Goal: Transaction & Acquisition: Purchase product/service

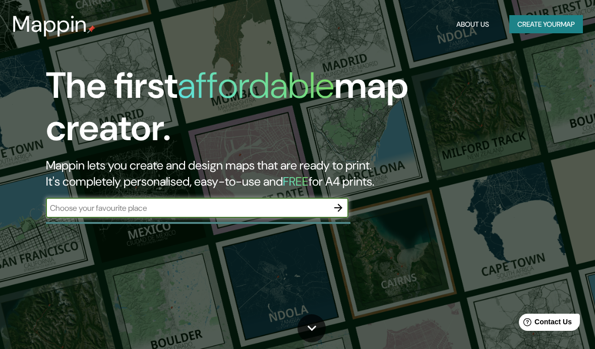
click at [104, 210] on input "text" at bounding box center [187, 208] width 282 height 12
click at [138, 95] on h1 "The first affordable map creator." at bounding box center [284, 111] width 476 height 93
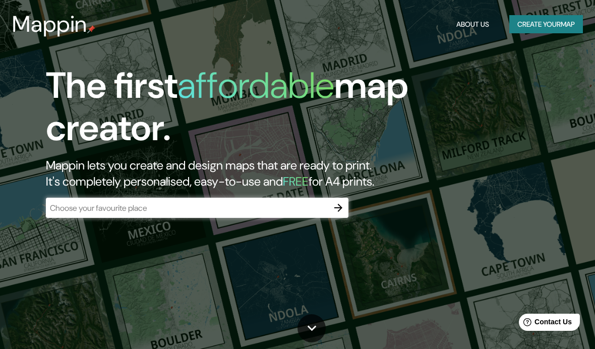
click at [545, 32] on button "Create your map" at bounding box center [546, 24] width 74 height 19
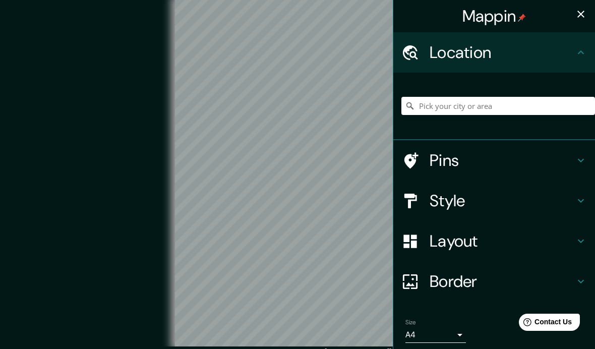
click at [437, 276] on h4 "Border" at bounding box center [501, 281] width 145 height 20
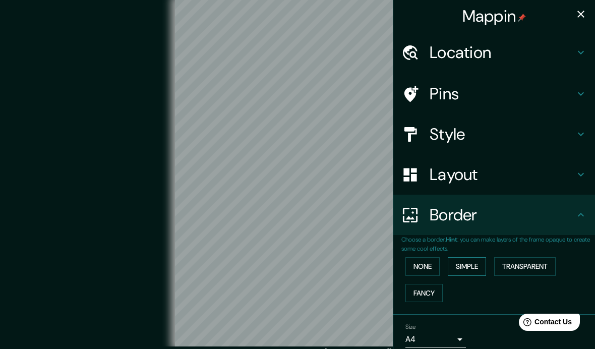
click at [456, 269] on button "Simple" at bounding box center [467, 266] width 38 height 19
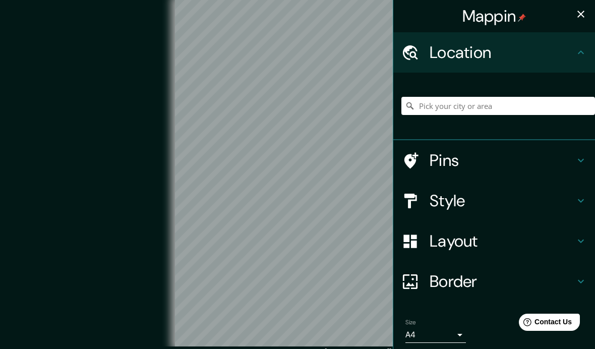
click at [493, 284] on h4 "Border" at bounding box center [501, 281] width 145 height 20
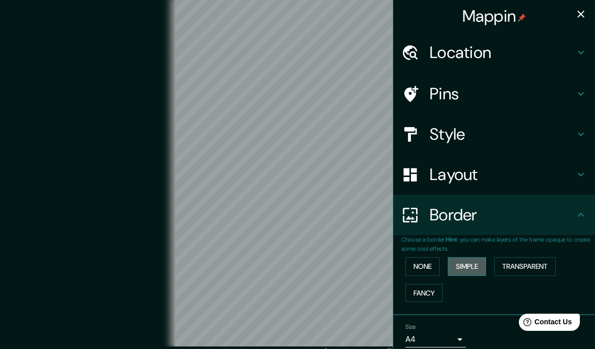
click at [471, 260] on button "Simple" at bounding box center [467, 266] width 38 height 19
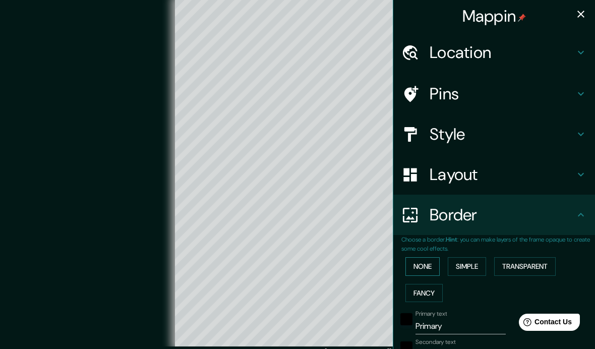
click at [431, 268] on button "None" at bounding box center [422, 266] width 34 height 19
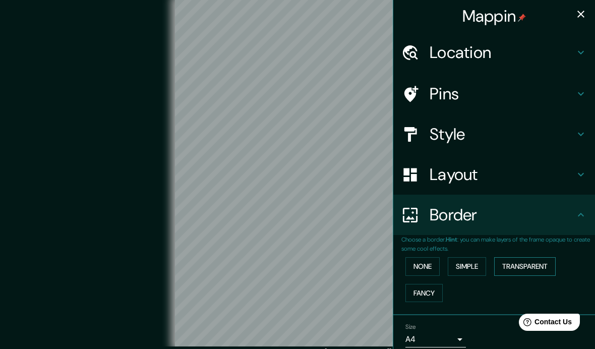
click at [528, 257] on button "Transparent" at bounding box center [524, 266] width 61 height 19
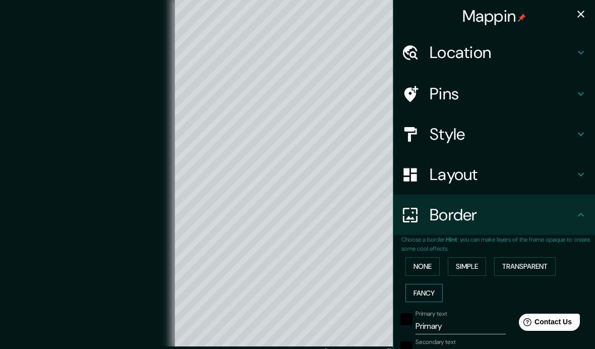
click at [424, 297] on button "Fancy" at bounding box center [423, 293] width 37 height 19
click at [464, 261] on button "Simple" at bounding box center [467, 266] width 38 height 19
click at [534, 171] on h4 "Layout" at bounding box center [501, 174] width 145 height 20
type input "194"
type input "39"
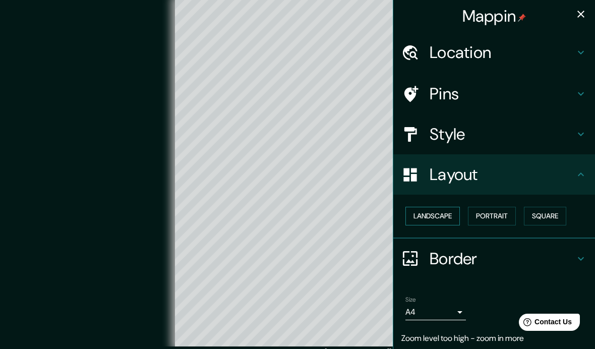
click at [429, 212] on button "Landscape" at bounding box center [432, 216] width 54 height 19
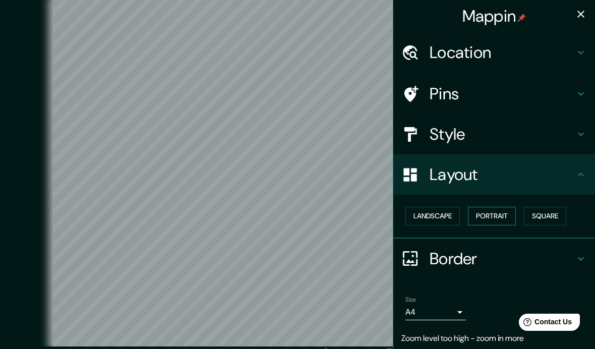
click at [489, 215] on button "Portrait" at bounding box center [492, 216] width 48 height 19
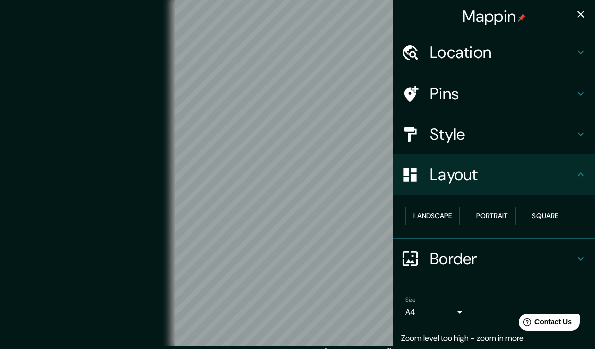
click at [546, 215] on button "Square" at bounding box center [545, 216] width 42 height 19
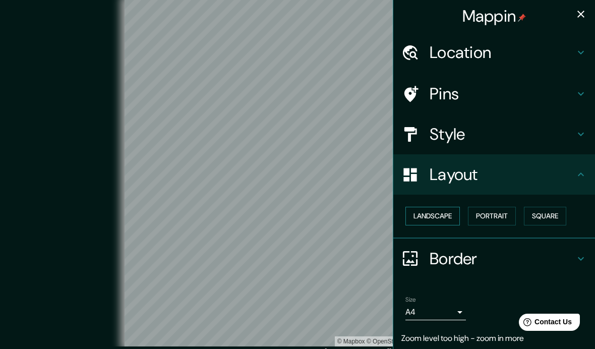
click at [436, 216] on button "Landscape" at bounding box center [432, 216] width 54 height 19
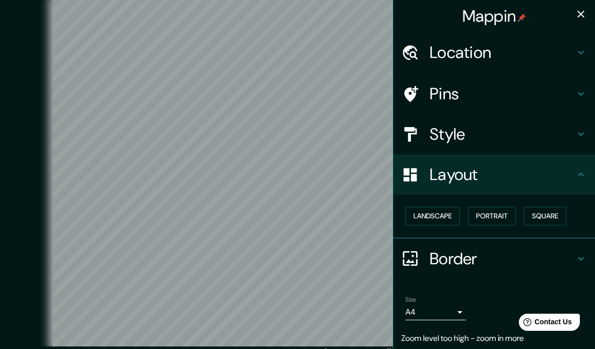
click at [489, 107] on div "Pins" at bounding box center [494, 94] width 202 height 40
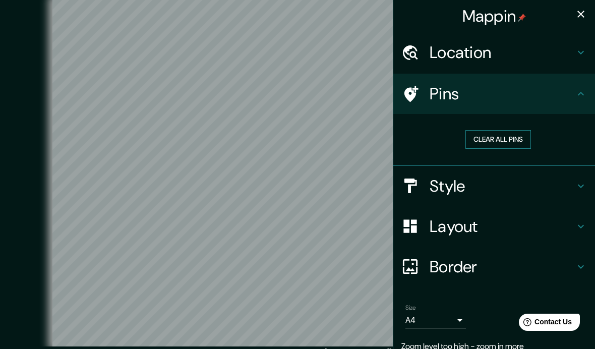
click at [511, 141] on button "Clear all pins" at bounding box center [498, 139] width 66 height 19
click at [516, 55] on h4 "Location" at bounding box center [501, 52] width 145 height 20
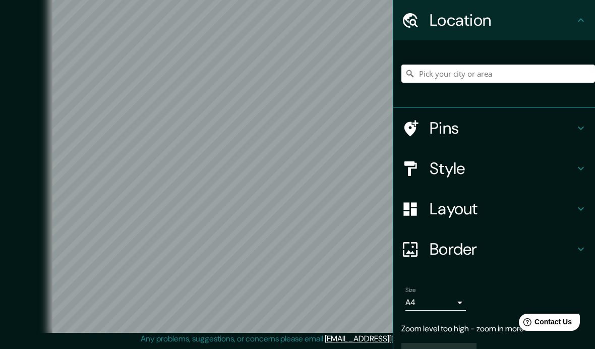
scroll to position [22, 0]
click at [467, 135] on h4 "Pins" at bounding box center [501, 128] width 145 height 20
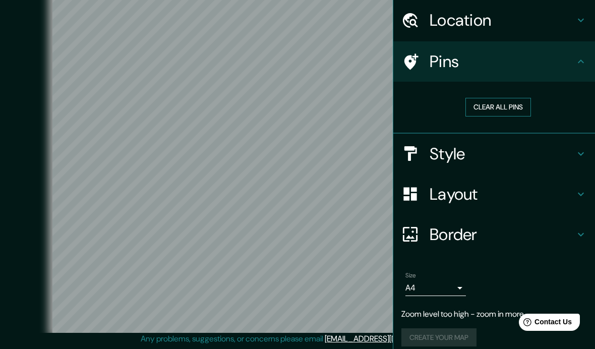
click at [512, 110] on button "Clear all pins" at bounding box center [498, 107] width 66 height 19
click at [517, 60] on h4 "Pins" at bounding box center [501, 61] width 145 height 20
click at [531, 24] on h4 "Location" at bounding box center [501, 20] width 145 height 20
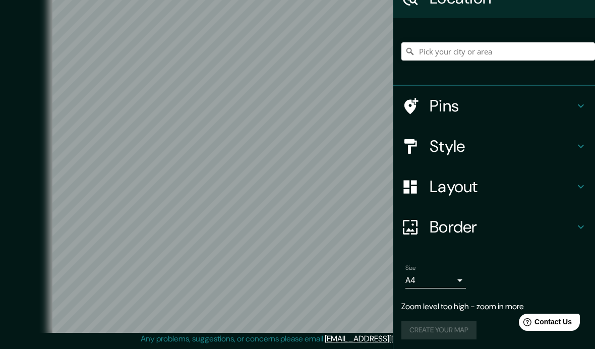
scroll to position [54, 0]
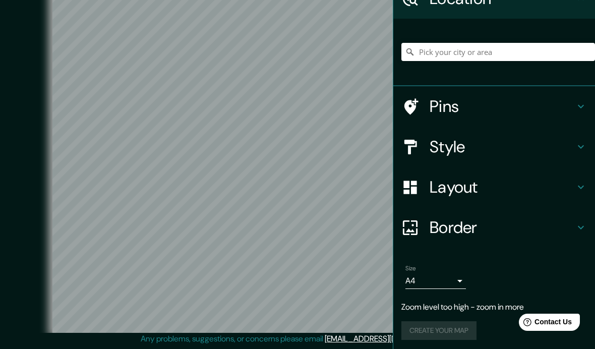
click at [536, 150] on h4 "Style" at bounding box center [501, 147] width 145 height 20
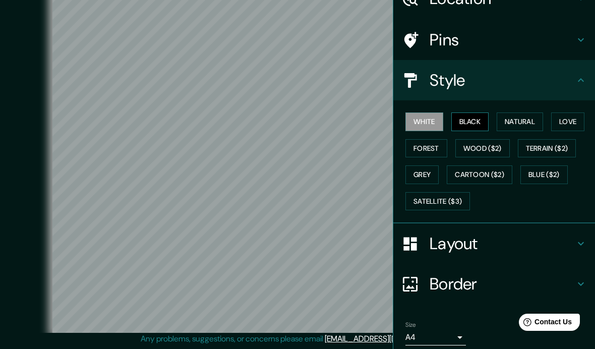
click at [482, 119] on button "Black" at bounding box center [470, 121] width 38 height 19
click at [541, 118] on button "Natural" at bounding box center [519, 121] width 46 height 19
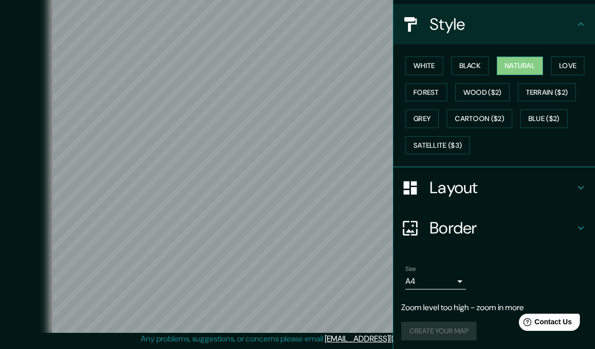
scroll to position [109, 0]
click at [441, 284] on body "Mappin Location Pins Style White Black Natural Love Forest Wood ($2) Terrain ($…" at bounding box center [297, 160] width 595 height 349
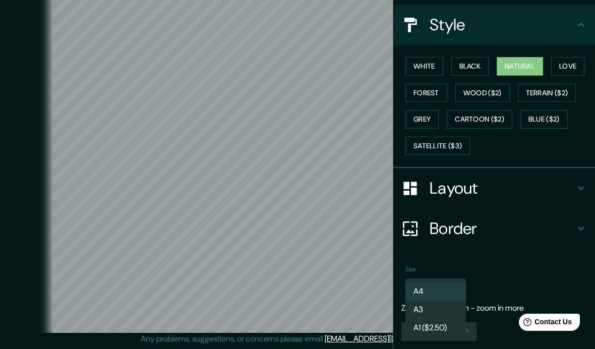
click at [450, 308] on li "A3" at bounding box center [435, 309] width 60 height 18
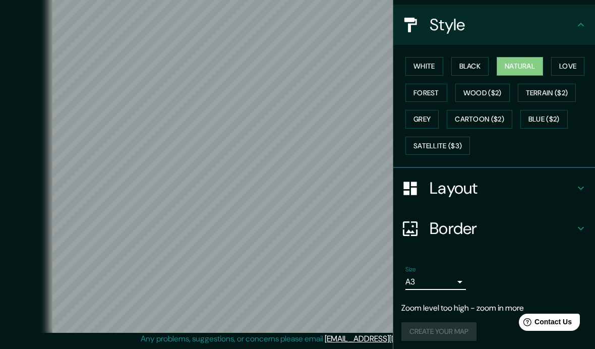
click at [461, 323] on div "Create your map" at bounding box center [493, 331] width 185 height 19
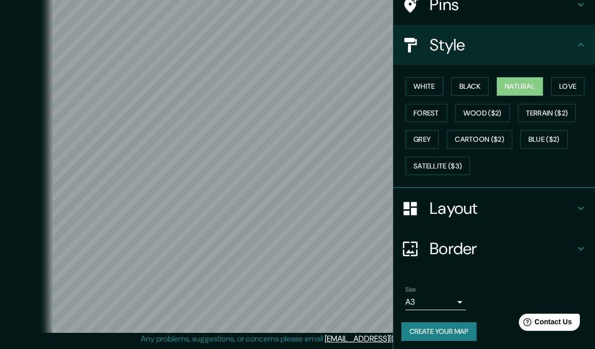
click at [461, 323] on button "Create your map" at bounding box center [438, 331] width 75 height 19
click at [421, 322] on div "Create your map" at bounding box center [493, 331] width 185 height 19
click at [423, 293] on body "Mappin Location Pins Style White Black Natural Love Forest Wood ($2) Terrain ($…" at bounding box center [297, 160] width 595 height 349
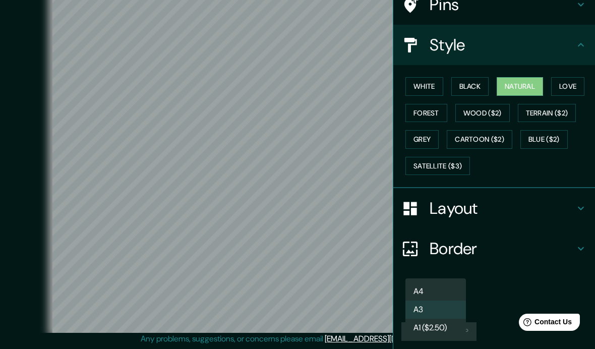
click at [416, 291] on li "A4" at bounding box center [435, 291] width 60 height 18
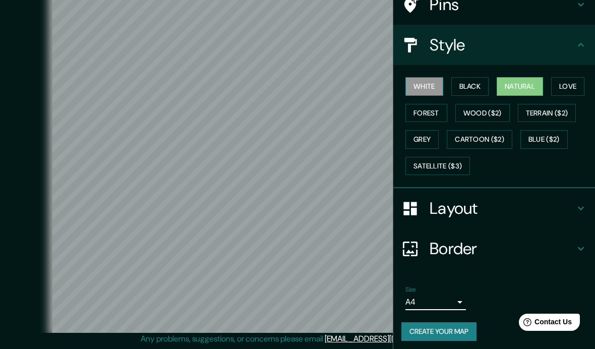
click at [429, 86] on button "White" at bounding box center [424, 86] width 38 height 19
click at [474, 91] on button "Black" at bounding box center [470, 86] width 38 height 19
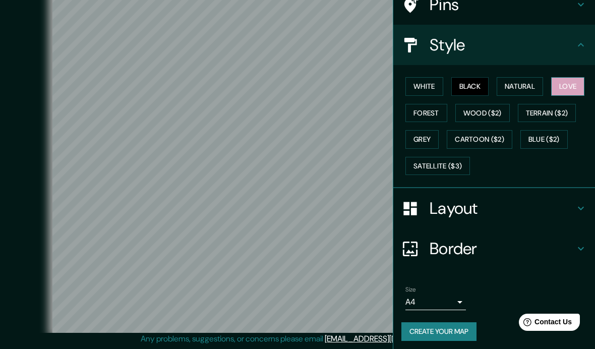
click at [561, 79] on button "Love" at bounding box center [567, 86] width 33 height 19
click at [424, 107] on button "Forest" at bounding box center [426, 113] width 42 height 19
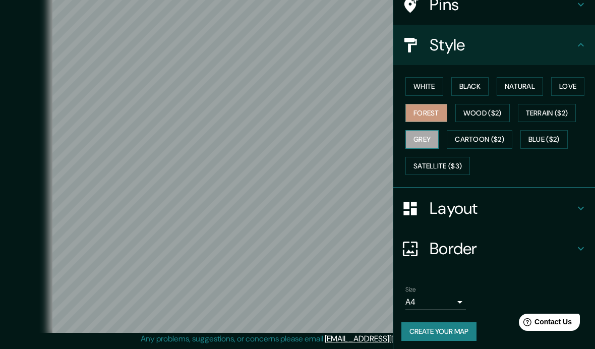
click at [419, 136] on button "Grey" at bounding box center [421, 139] width 33 height 19
click at [470, 82] on button "Black" at bounding box center [470, 86] width 38 height 19
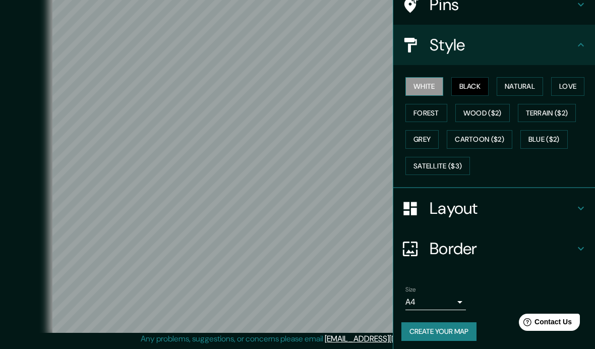
click at [426, 81] on button "White" at bounding box center [424, 86] width 38 height 19
click at [464, 88] on button "Black" at bounding box center [470, 86] width 38 height 19
click at [443, 209] on h4 "Layout" at bounding box center [501, 208] width 145 height 20
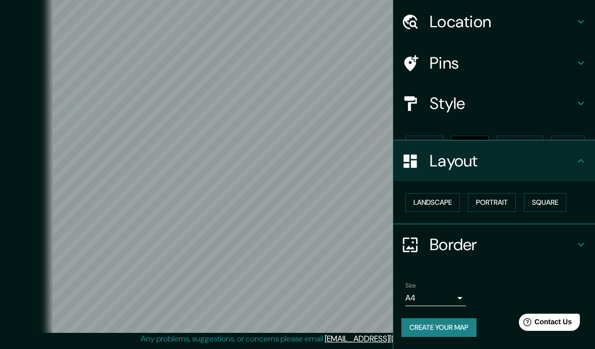
scroll to position [11, 0]
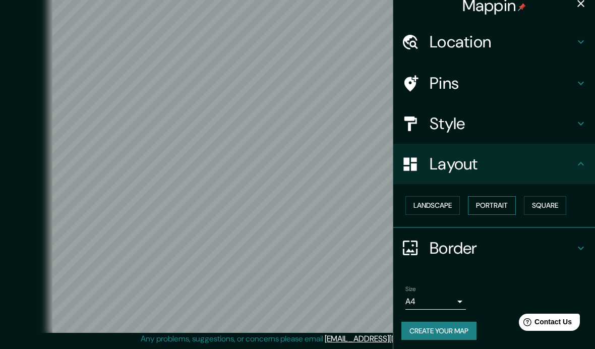
click at [485, 206] on button "Portrait" at bounding box center [492, 205] width 48 height 19
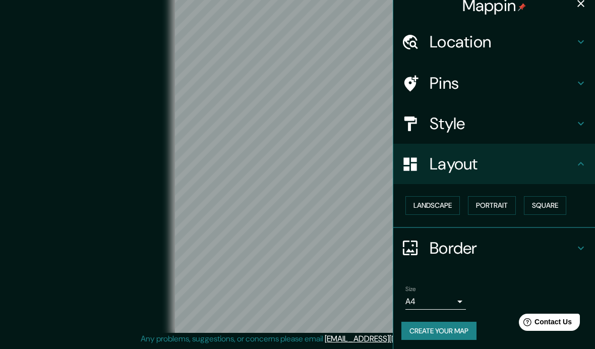
click at [428, 243] on div at bounding box center [415, 248] width 28 height 18
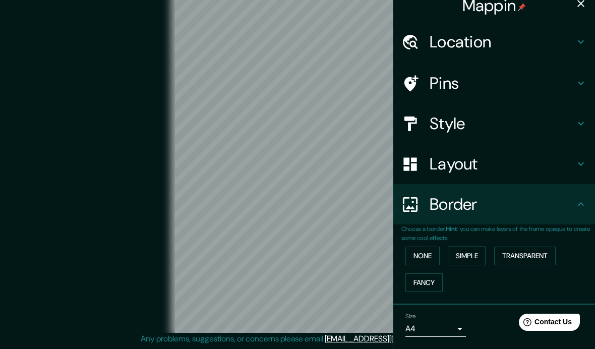
click at [461, 254] on button "Simple" at bounding box center [467, 255] width 38 height 19
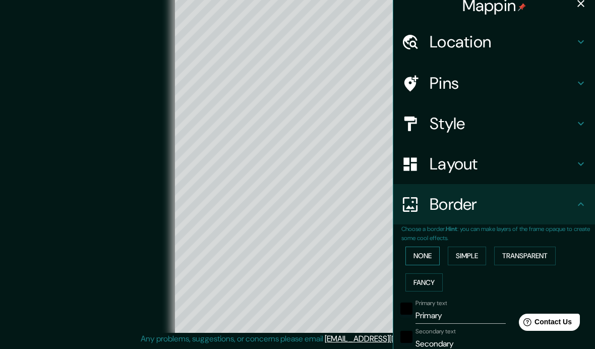
click at [428, 258] on button "None" at bounding box center [422, 255] width 34 height 19
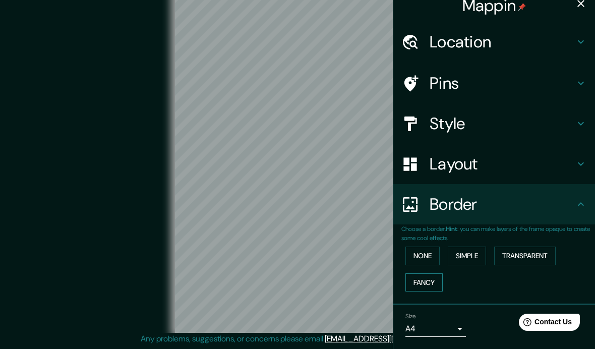
click at [421, 287] on button "Fancy" at bounding box center [423, 282] width 37 height 19
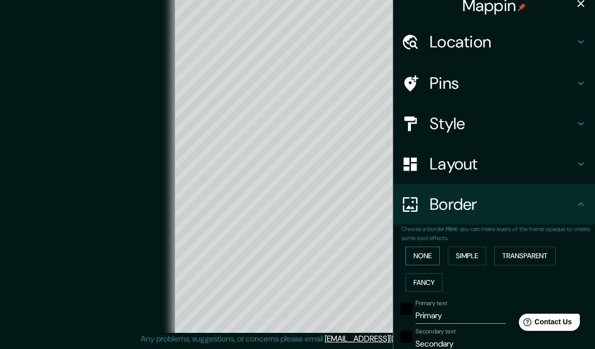
click at [419, 250] on button "None" at bounding box center [422, 255] width 34 height 19
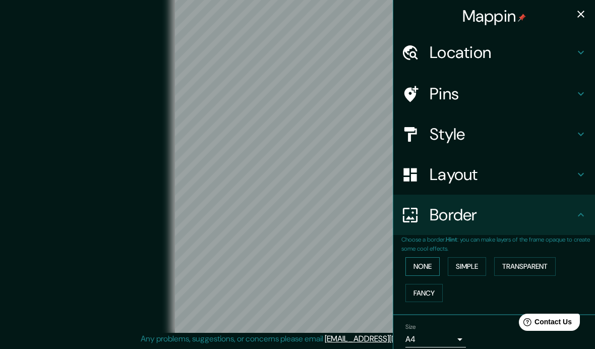
scroll to position [0, 0]
click at [435, 59] on h4 "Location" at bounding box center [501, 52] width 145 height 20
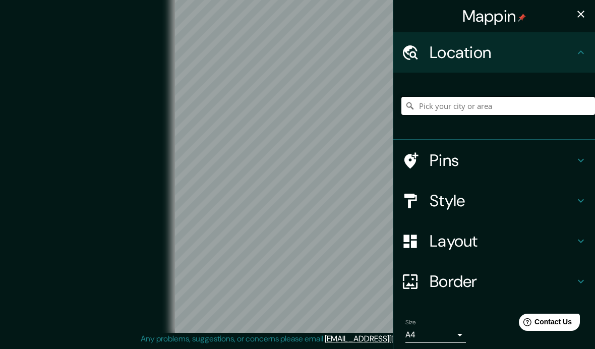
click at [426, 111] on input "Pick your city or area" at bounding box center [498, 106] width 194 height 18
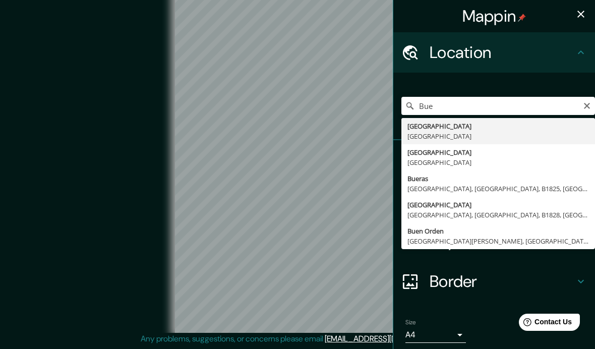
type input "[GEOGRAPHIC_DATA], [GEOGRAPHIC_DATA]"
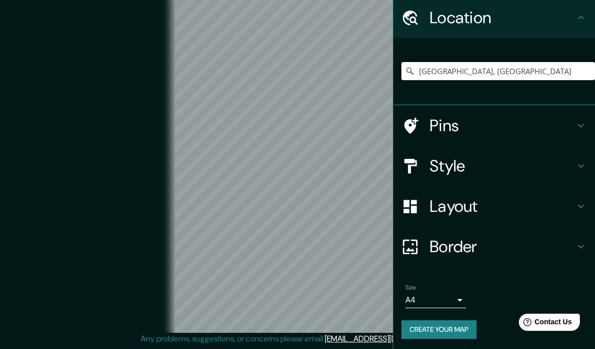
scroll to position [34, 0]
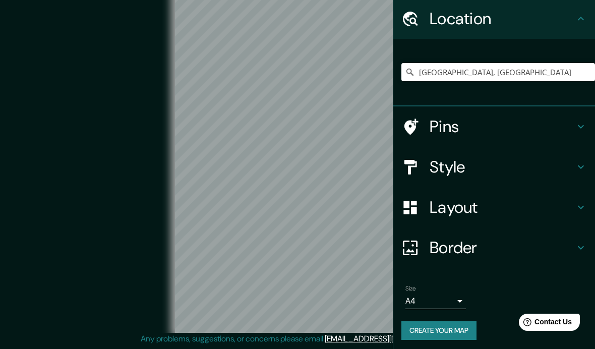
click at [497, 124] on h4 "Pins" at bounding box center [501, 126] width 145 height 20
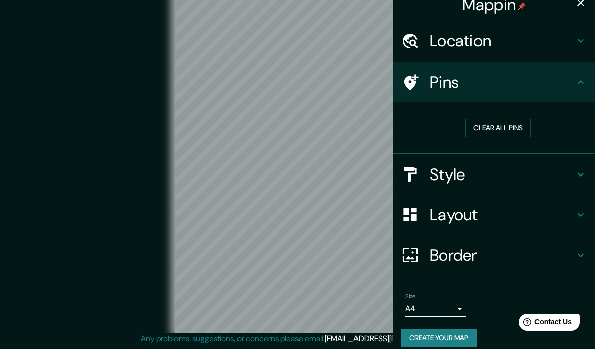
click at [457, 336] on button "Create your map" at bounding box center [438, 338] width 75 height 19
click at [455, 331] on div "Create your map" at bounding box center [493, 338] width 185 height 19
click at [518, 170] on h4 "Style" at bounding box center [501, 174] width 145 height 20
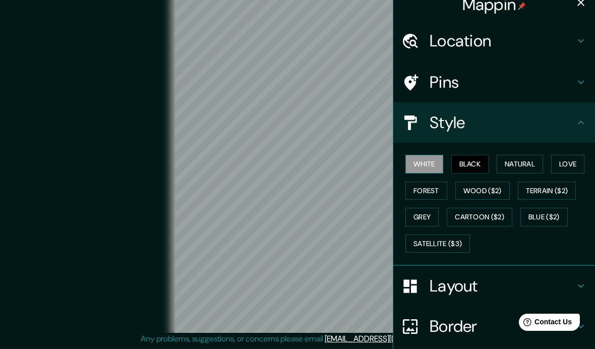
click at [435, 163] on button "White" at bounding box center [424, 164] width 38 height 19
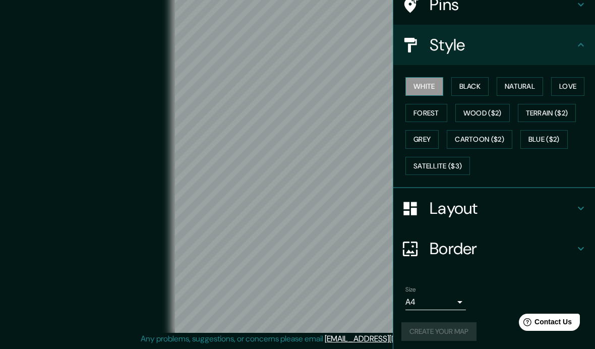
scroll to position [89, 0]
click at [454, 330] on button "Create your map" at bounding box center [438, 331] width 75 height 19
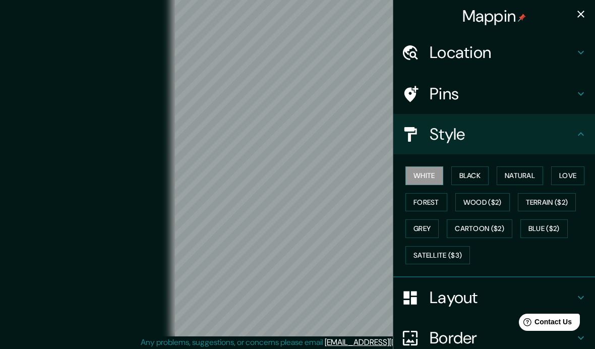
scroll to position [0, 0]
click at [577, 11] on icon "button" at bounding box center [581, 14] width 12 height 12
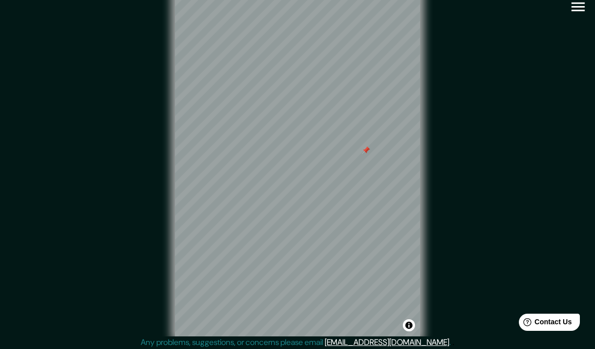
click at [573, 9] on icon "button" at bounding box center [578, 7] width 18 height 18
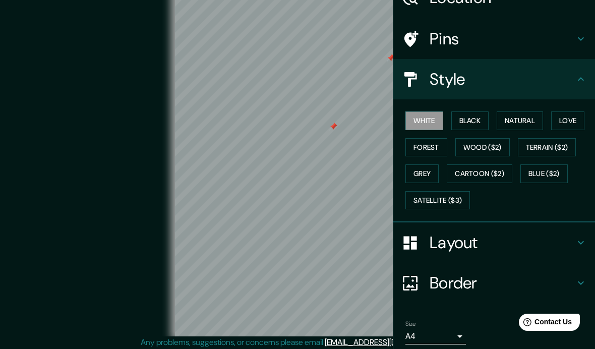
scroll to position [53, 0]
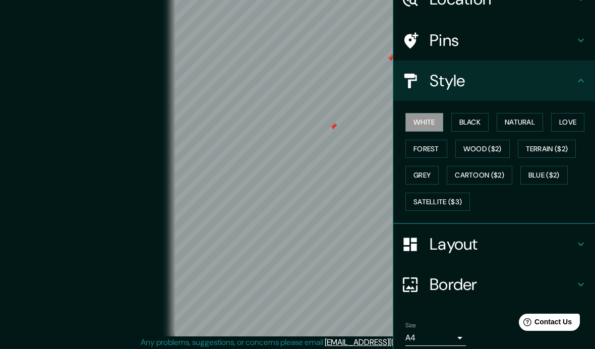
click at [558, 277] on h4 "Border" at bounding box center [501, 284] width 145 height 20
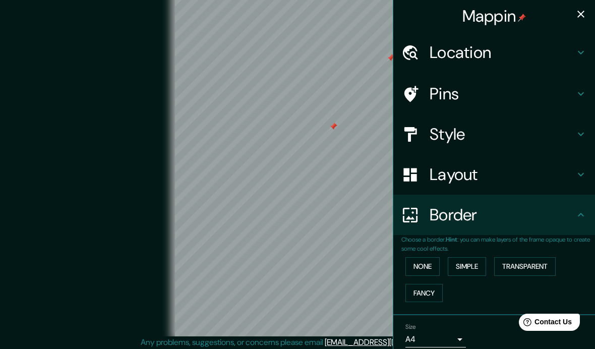
scroll to position [0, 0]
click at [65, 222] on div "© Mapbox © OpenStreetMap Improve this map" at bounding box center [297, 163] width 535 height 314
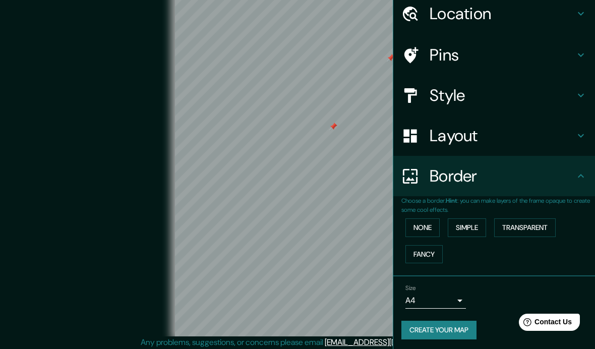
click at [456, 337] on div "Size A4 single Create your map" at bounding box center [493, 313] width 185 height 67
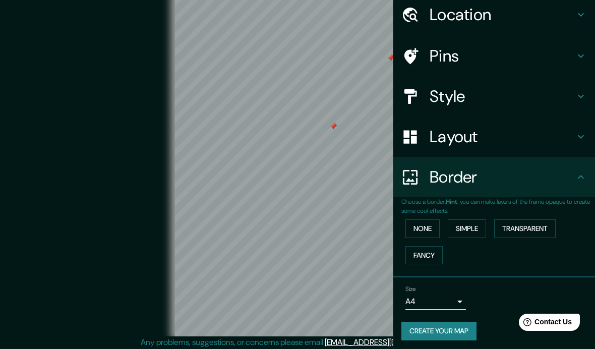
click at [450, 331] on button "Create your map" at bounding box center [438, 331] width 75 height 19
click at [450, 331] on div "Create your map" at bounding box center [493, 331] width 185 height 19
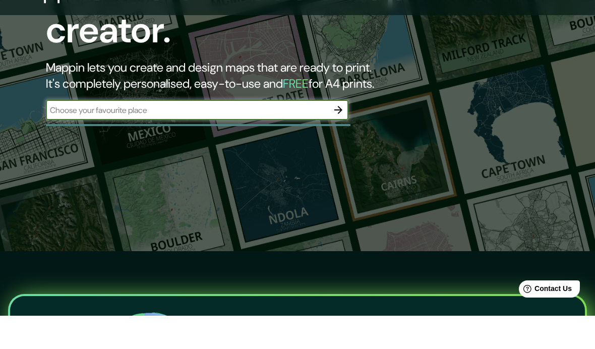
scroll to position [65, 0]
